Goal: Task Accomplishment & Management: Manage account settings

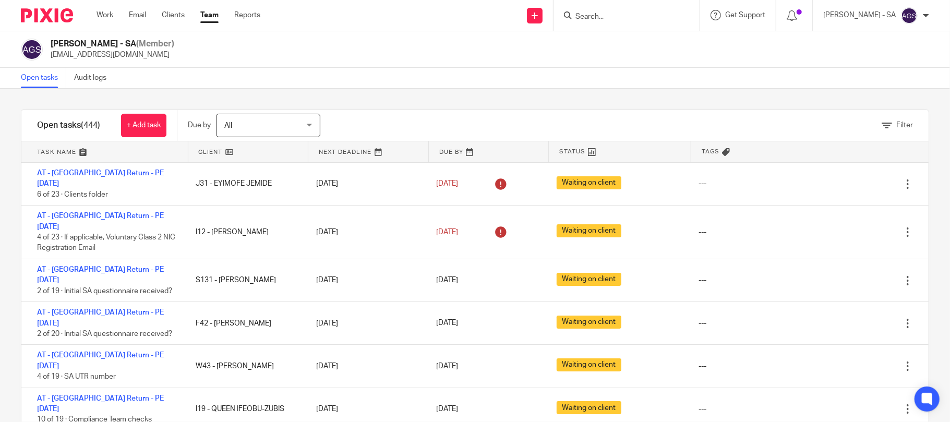
click at [263, 66] on div "Anjali Gamit - SA (Member) anjali.gamit@confiancebizsol.in" at bounding box center [475, 49] width 950 height 37
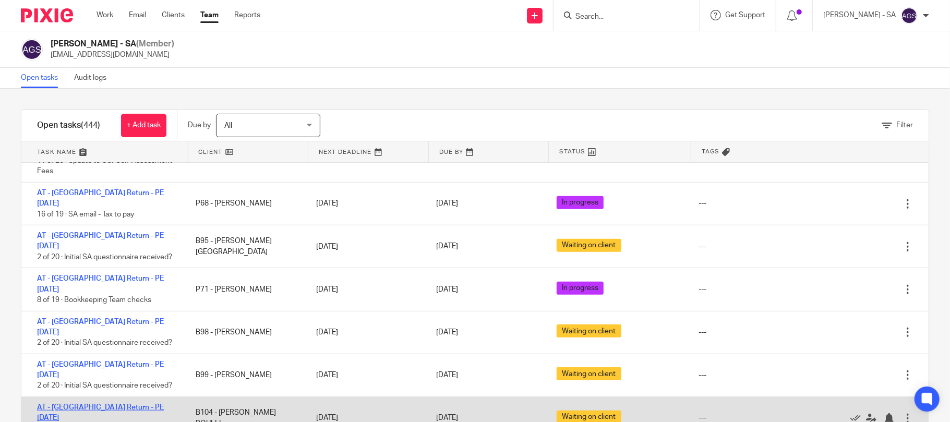
scroll to position [556, 0]
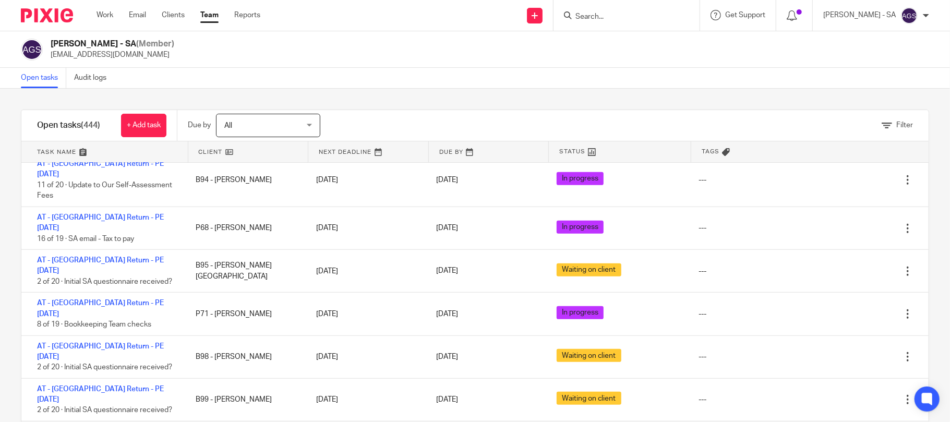
click at [881, 128] on div "Filter" at bounding box center [896, 125] width 31 height 11
click at [881, 126] on icon at bounding box center [886, 125] width 10 height 10
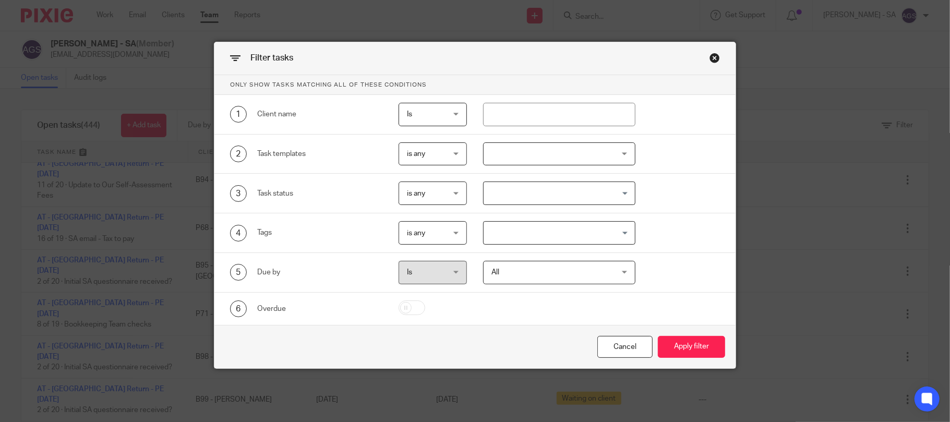
click at [530, 196] on input "Search for option" at bounding box center [556, 193] width 144 height 18
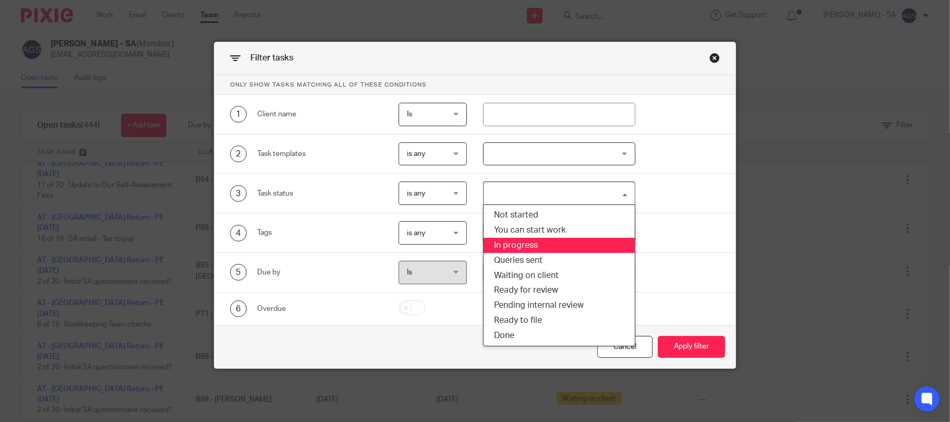
drag, startPoint x: 507, startPoint y: 243, endPoint x: 601, endPoint y: 347, distance: 140.3
click at [507, 242] on li "In progress" at bounding box center [558, 245] width 151 height 15
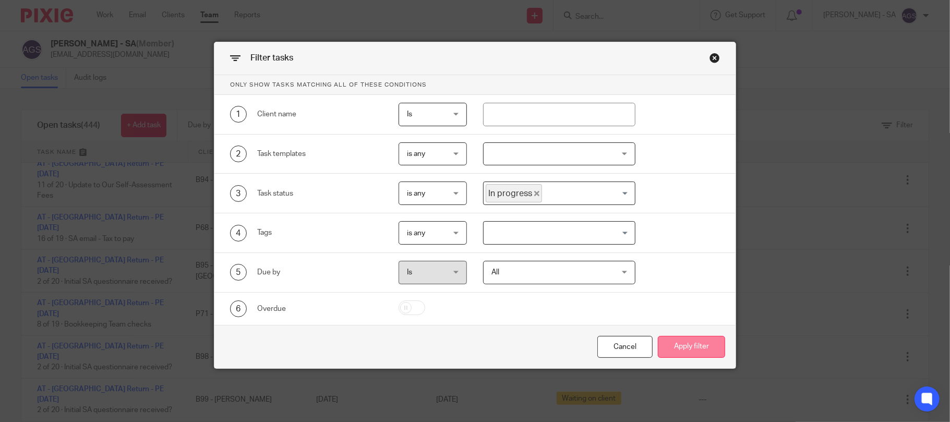
click at [685, 351] on button "Apply filter" at bounding box center [691, 347] width 67 height 22
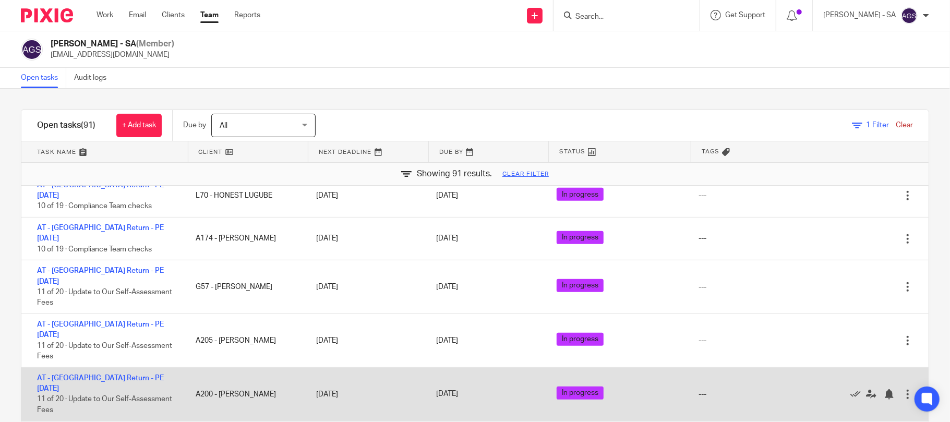
scroll to position [417, 0]
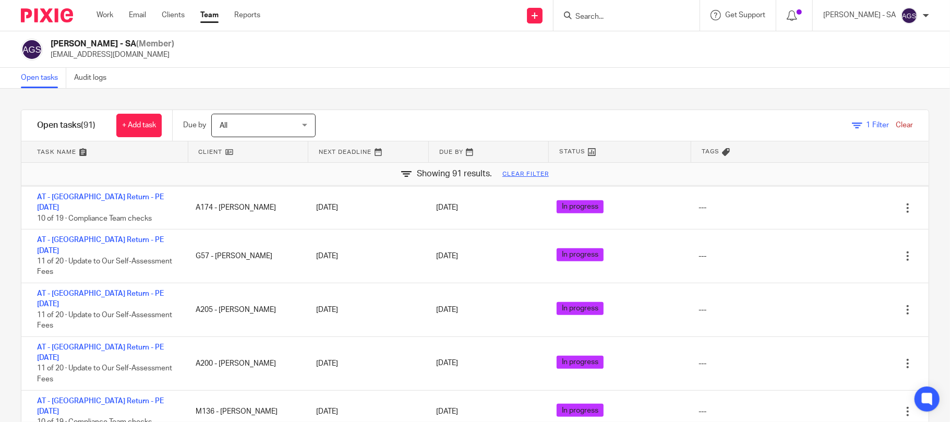
click at [433, 58] on div "Anjali Gamit - SA (Member) anjali.gamit@confiancebizsol.in" at bounding box center [475, 50] width 908 height 22
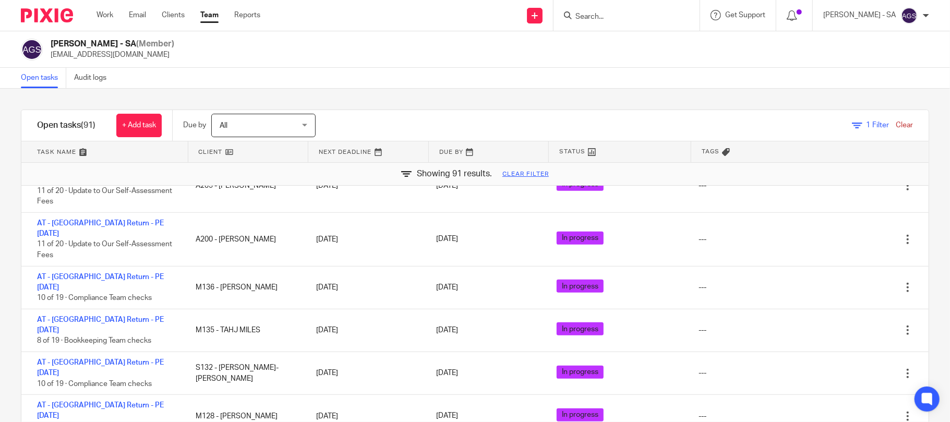
scroll to position [556, 0]
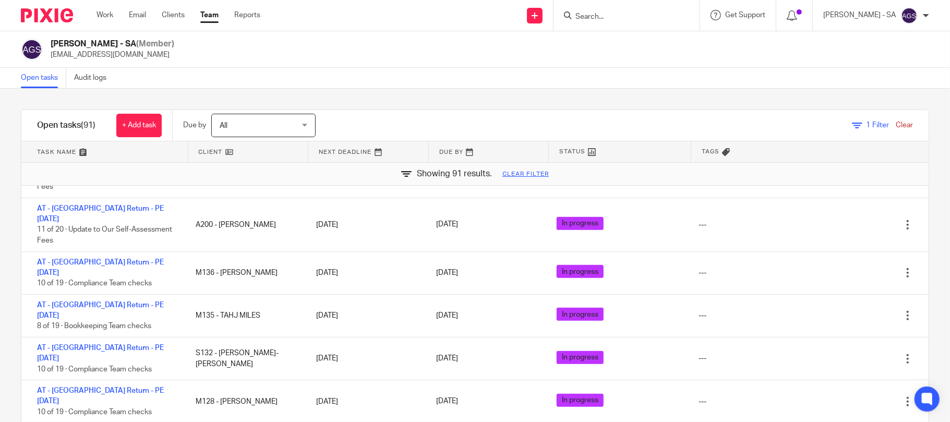
click at [397, 59] on div "Anjali Gamit - SA (Member) anjali.gamit@confiancebizsol.in" at bounding box center [475, 50] width 908 height 22
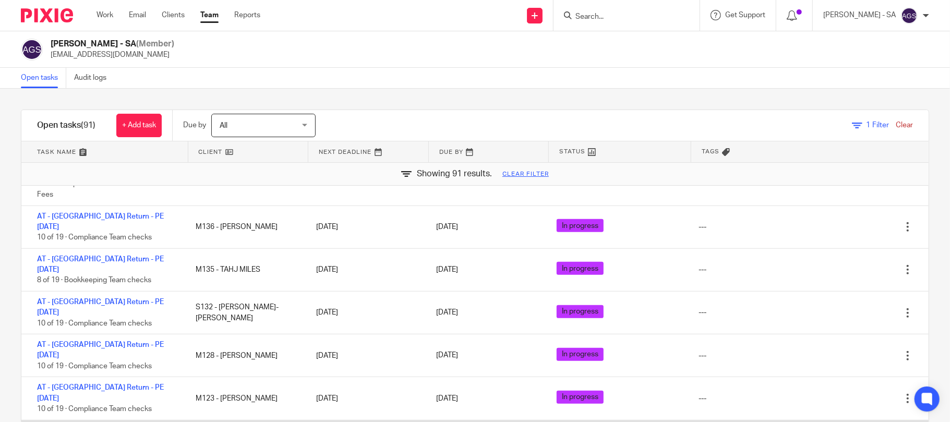
scroll to position [626, 0]
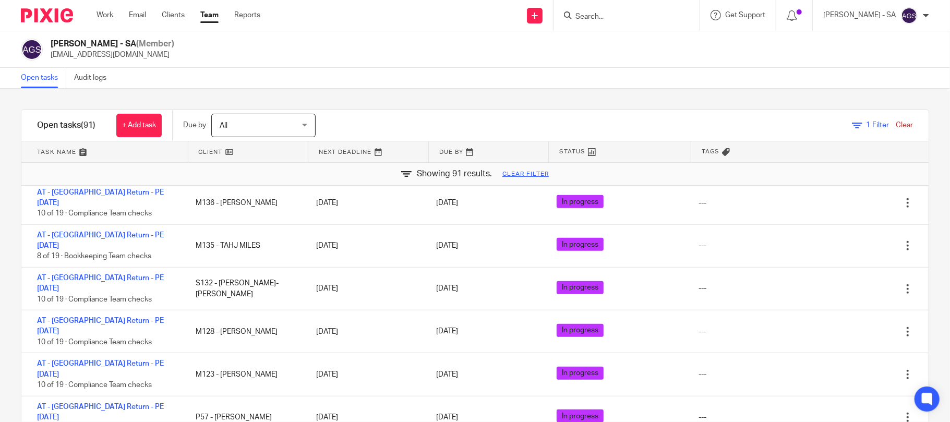
click at [463, 51] on div "Anjali Gamit - SA (Member) anjali.gamit@confiancebizsol.in" at bounding box center [475, 50] width 908 height 22
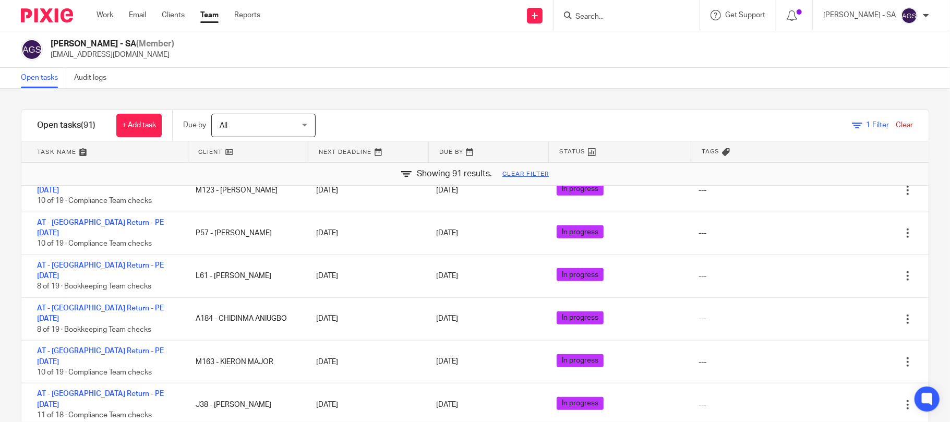
scroll to position [834, 0]
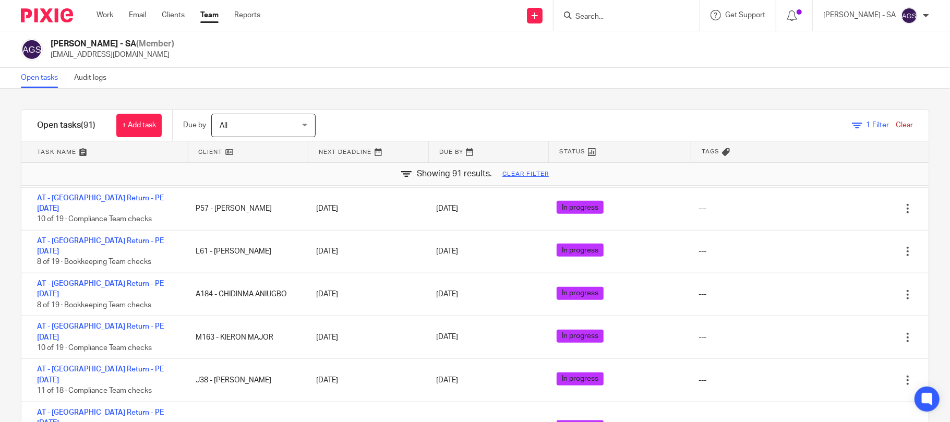
click at [468, 53] on div "Anjali Gamit - SA (Member) anjali.gamit@confiancebizsol.in" at bounding box center [475, 50] width 908 height 22
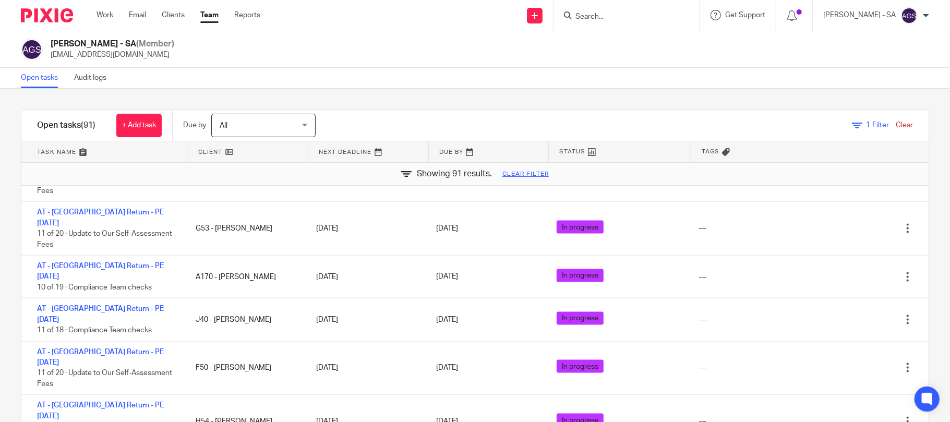
scroll to position [1112, 0]
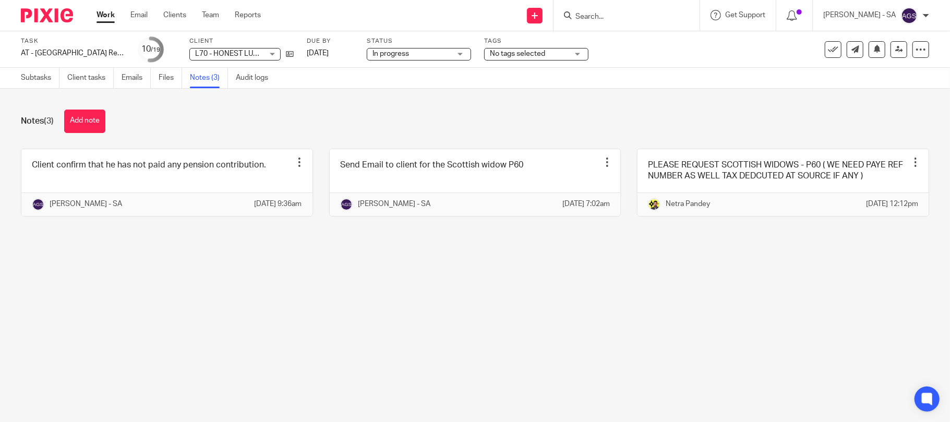
click at [136, 299] on main "Task AT - [GEOGRAPHIC_DATA] Return - PE [DATE] Save AT - [GEOGRAPHIC_DATA] Retu…" at bounding box center [475, 211] width 950 height 422
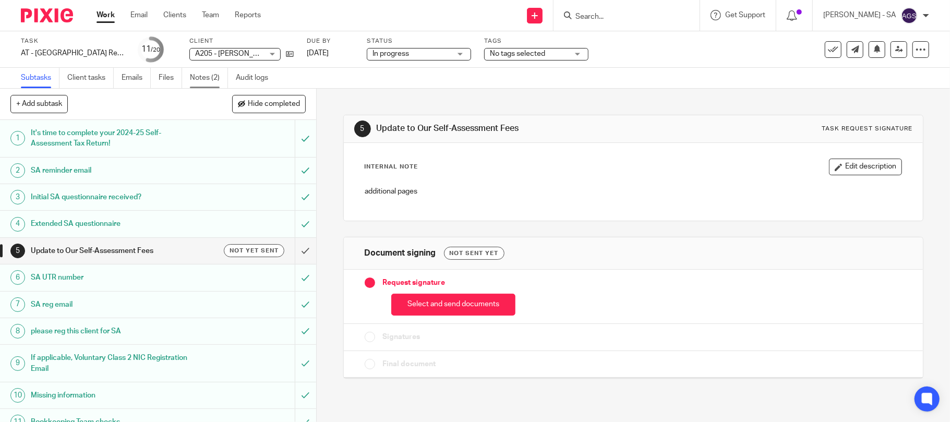
click at [200, 76] on link "Notes (2)" at bounding box center [209, 78] width 38 height 20
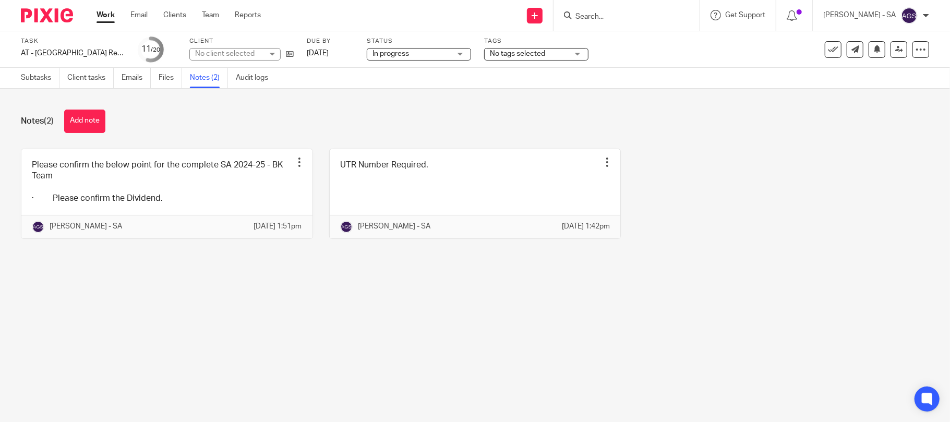
click at [108, 275] on div "Notes (2) Add note Please confirm the below point for the complete SA 2024-25 -…" at bounding box center [475, 182] width 950 height 187
click at [286, 55] on icon at bounding box center [290, 54] width 8 height 8
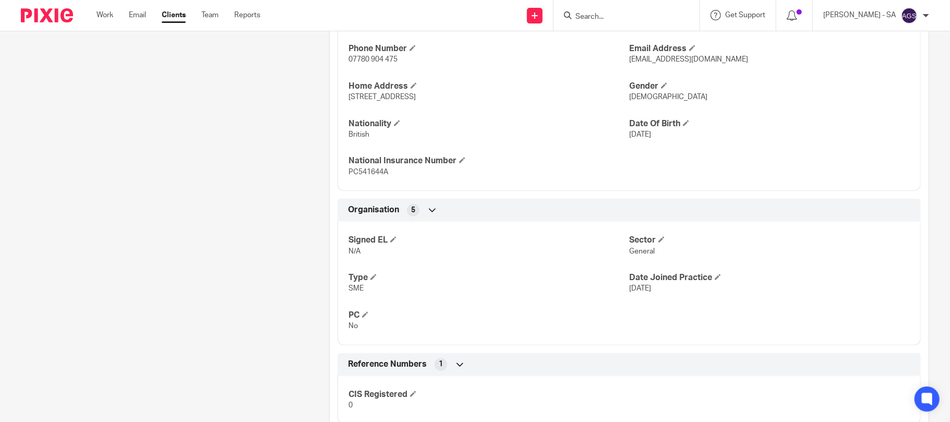
scroll to position [520, 0]
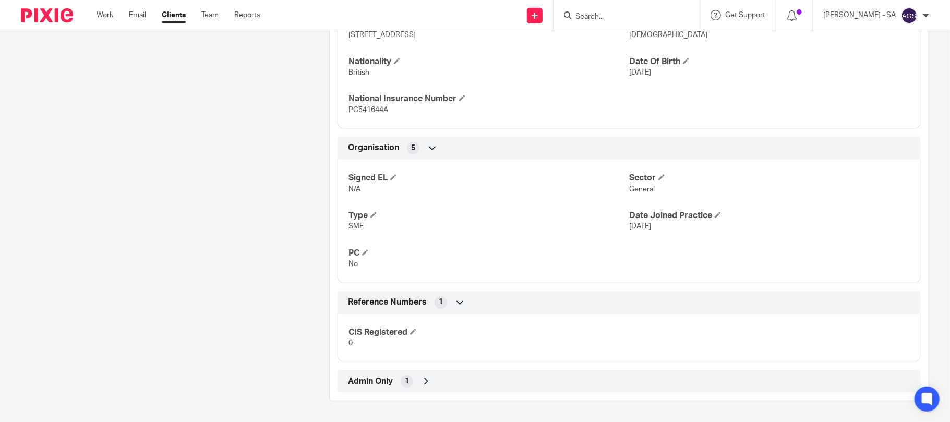
click at [422, 383] on icon at bounding box center [426, 381] width 10 height 10
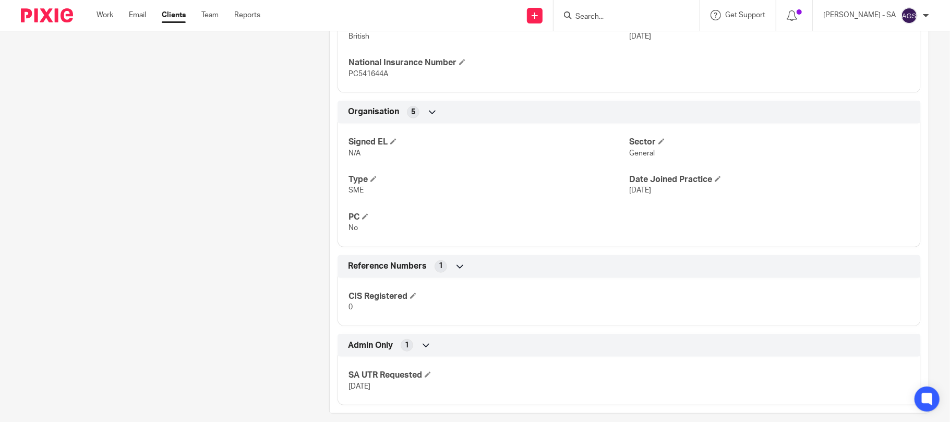
scroll to position [568, 0]
